Goal: Feedback & Contribution: Leave review/rating

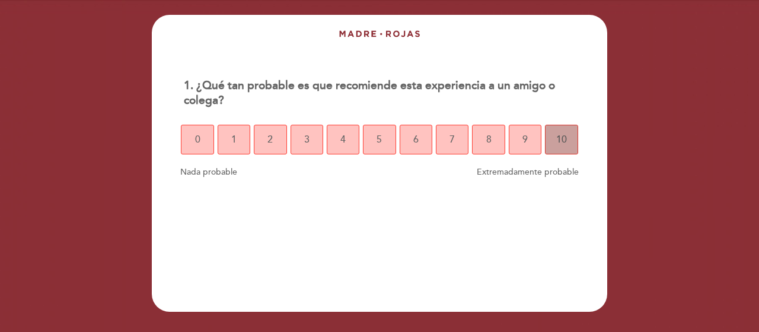
click at [568, 142] on button "10" at bounding box center [561, 140] width 33 height 30
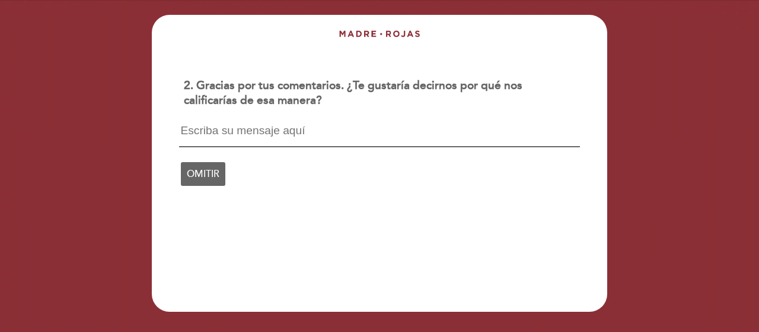
click at [535, 139] on textarea at bounding box center [379, 136] width 400 height 23
type textarea "e"
type textarea "l"
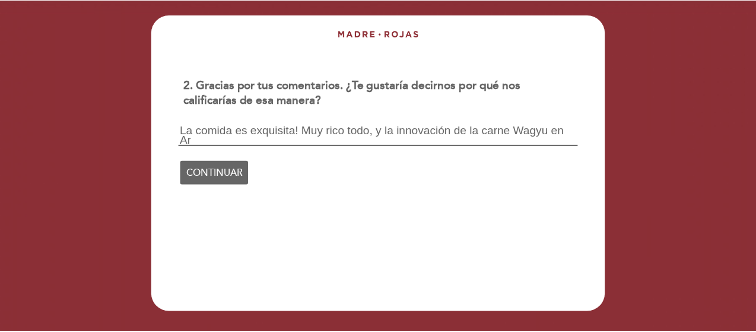
scroll to position [1, 0]
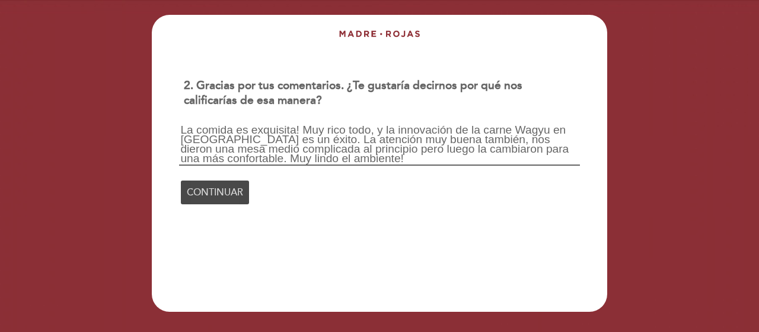
type textarea "La comida es exquisita! Muy rico todo, y la innovación de la carne Wagyu en [GE…"
click at [207, 182] on span "CONTINUAR" at bounding box center [215, 192] width 56 height 33
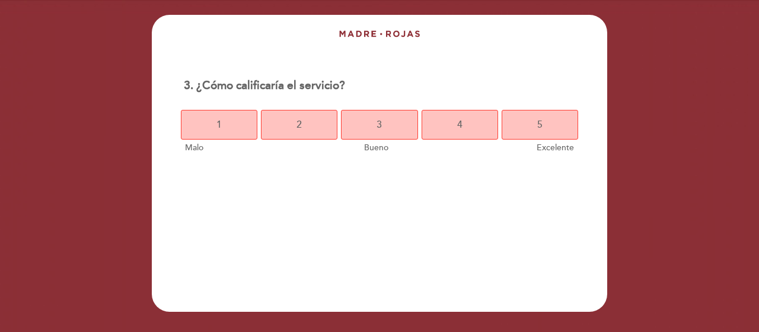
click at [578, 129] on div "1 2 3 4 5" at bounding box center [379, 125] width 400 height 30
click at [477, 130] on button "4" at bounding box center [460, 125] width 77 height 30
click at [466, 122] on button "4" at bounding box center [460, 125] width 77 height 30
click at [471, 124] on button "4" at bounding box center [460, 125] width 77 height 30
click at [533, 132] on button "5" at bounding box center [540, 125] width 77 height 30
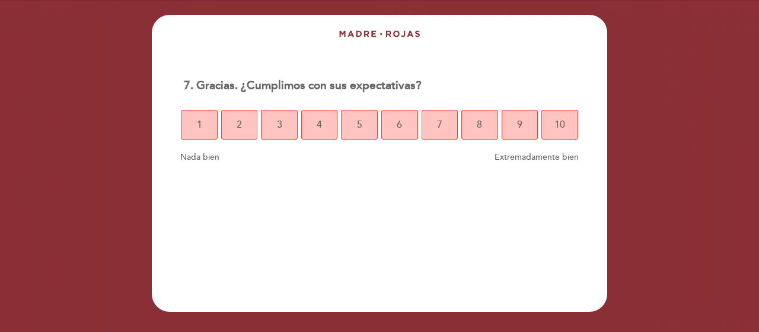
drag, startPoint x: 578, startPoint y: 122, endPoint x: 590, endPoint y: 123, distance: 11.9
click at [590, 123] on div "7. Gracias. ¿Cumplimos con sus expectativas? 1. Nada bien 10. Extremadamente bi…" at bounding box center [380, 116] width 456 height 91
click at [558, 126] on span "10" at bounding box center [560, 124] width 11 height 33
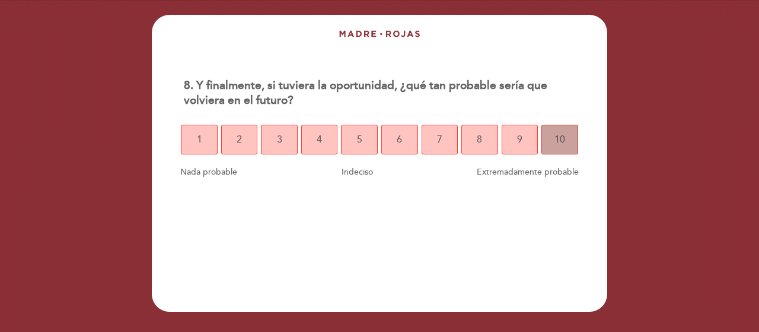
click at [556, 140] on span "10" at bounding box center [560, 139] width 11 height 33
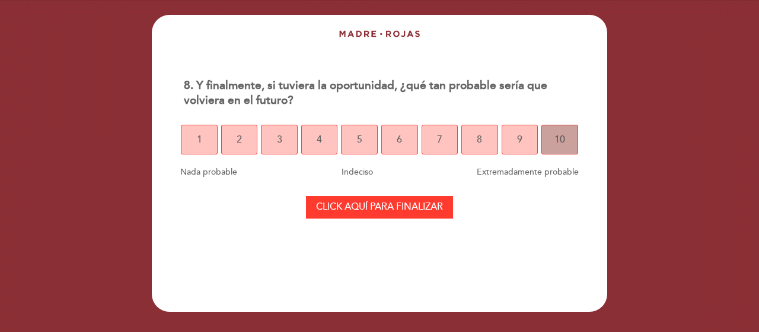
select select "es"
